Goal: Task Accomplishment & Management: Manage account settings

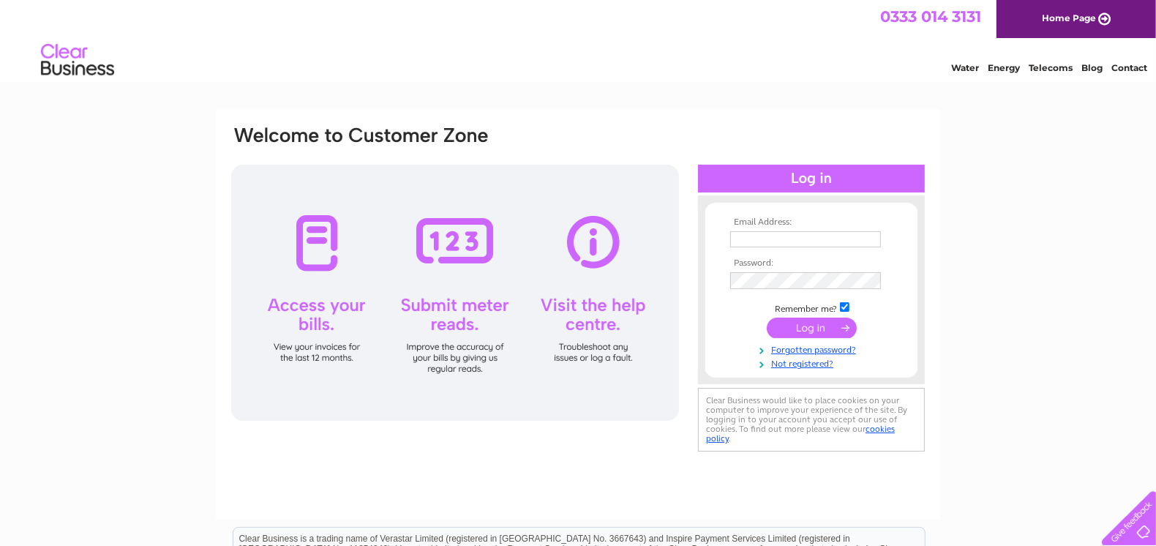
type input "[EMAIL_ADDRESS][DOMAIN_NAME]"
click at [811, 331] on input "submit" at bounding box center [812, 328] width 90 height 20
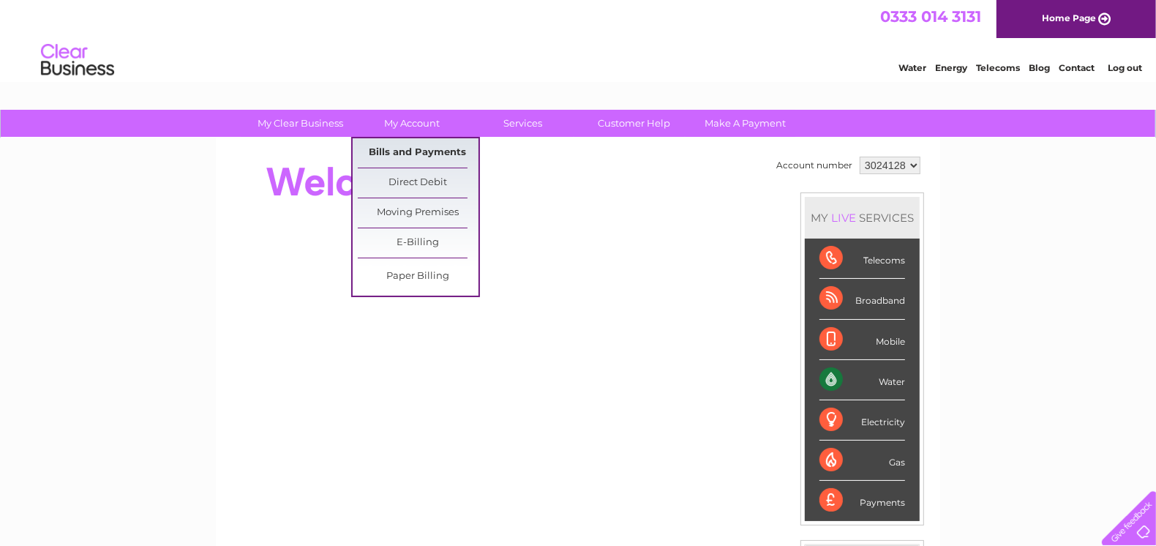
click at [403, 157] on link "Bills and Payments" at bounding box center [418, 152] width 121 height 29
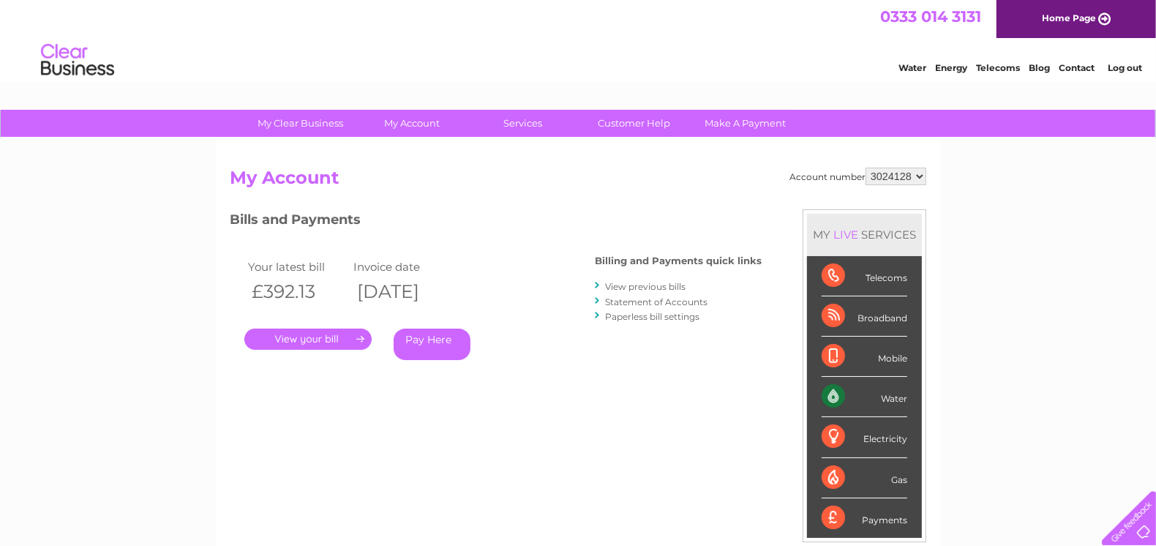
click at [326, 340] on link "." at bounding box center [307, 338] width 127 height 21
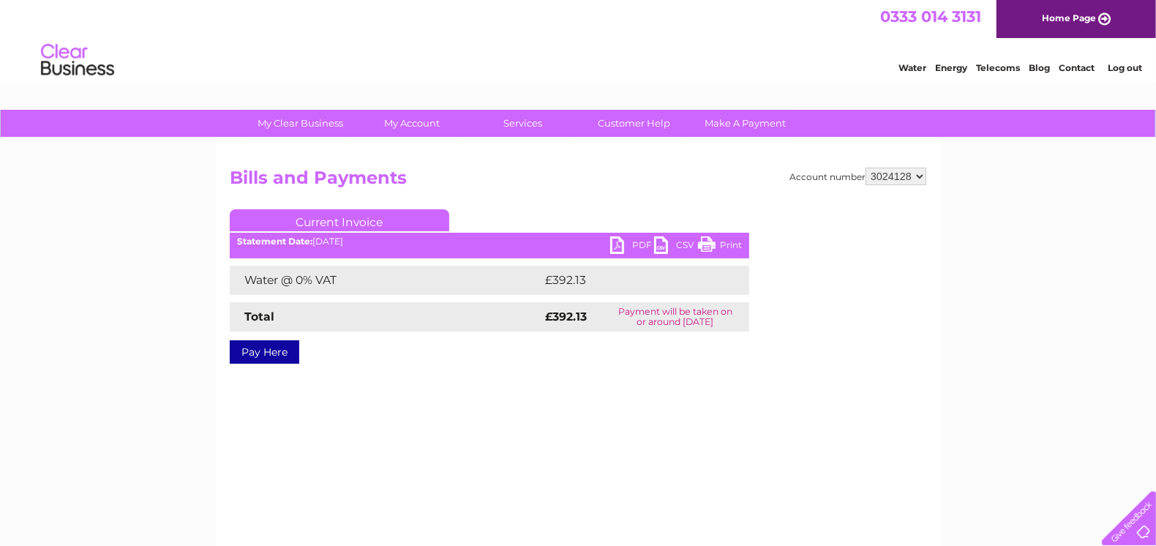
click at [628, 249] on link "PDF" at bounding box center [632, 246] width 44 height 21
